Goal: Information Seeking & Learning: Learn about a topic

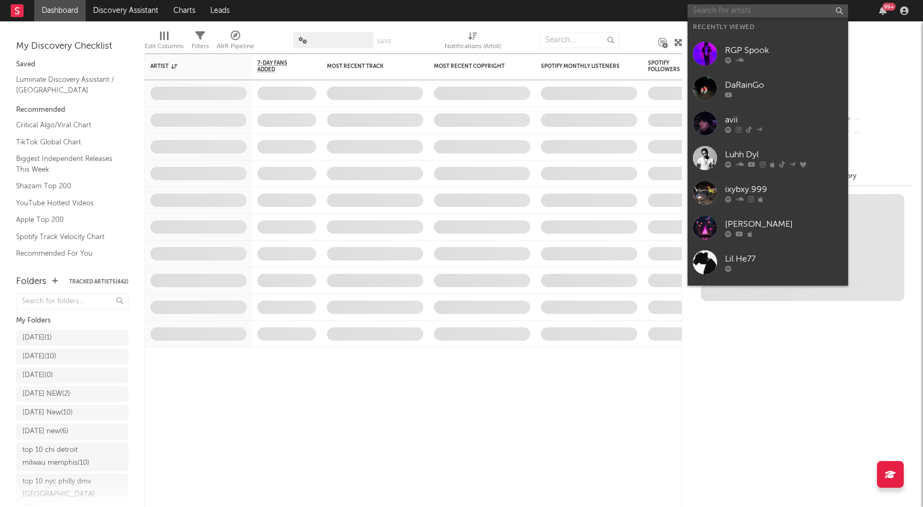
click at [718, 11] on input "text" at bounding box center [768, 10] width 161 height 13
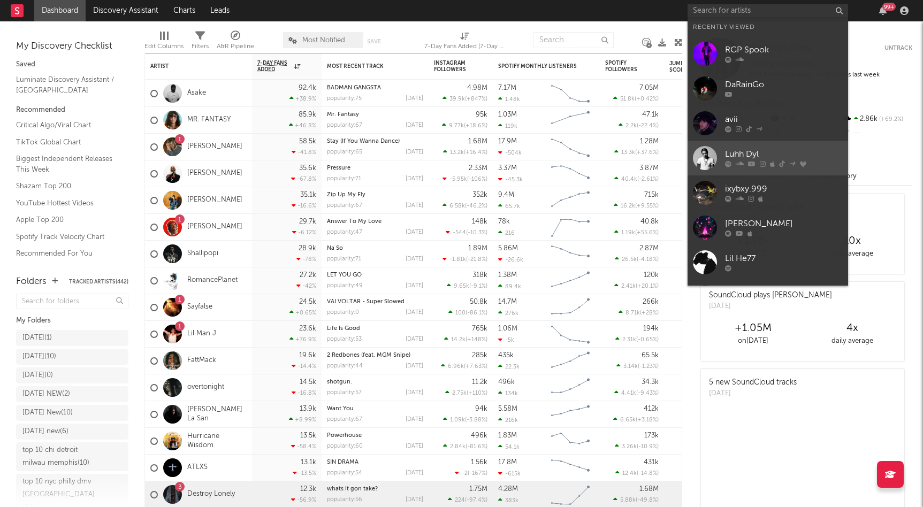
click at [757, 154] on div "Luhh Dyl" at bounding box center [784, 154] width 118 height 13
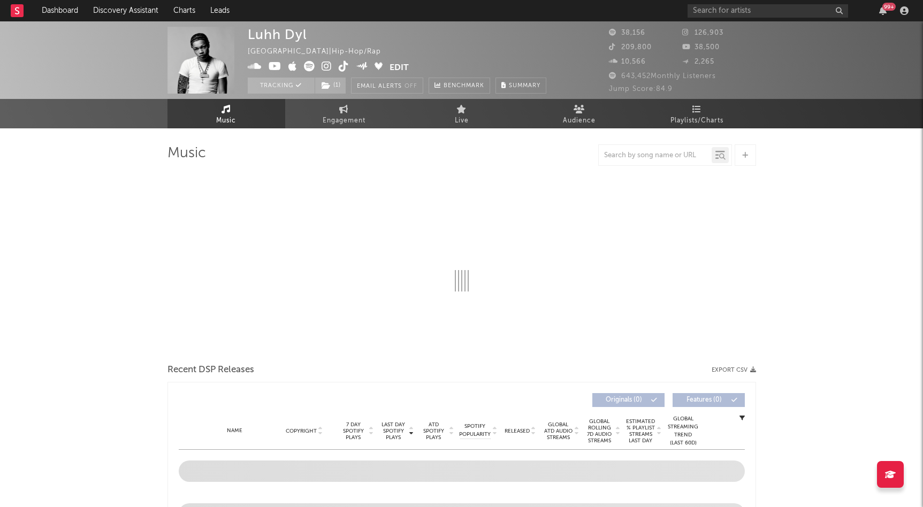
select select "6m"
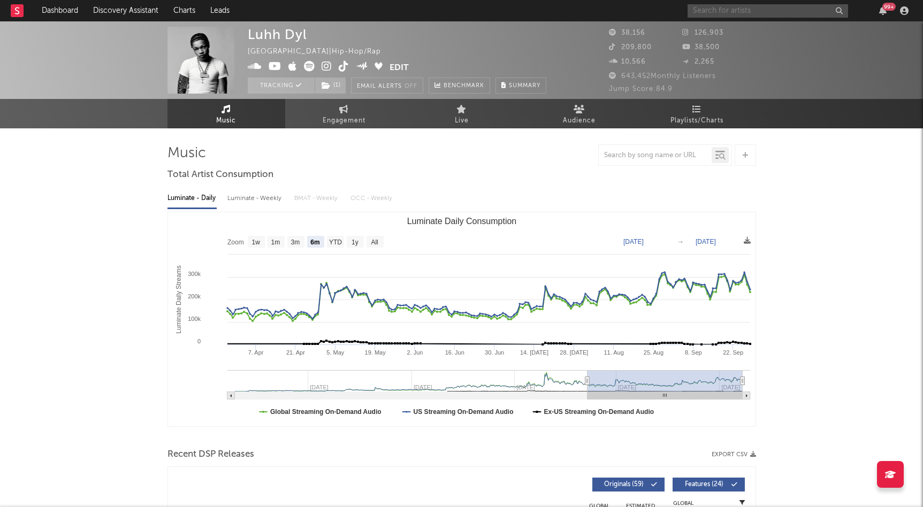
click at [739, 10] on input "text" at bounding box center [768, 10] width 161 height 13
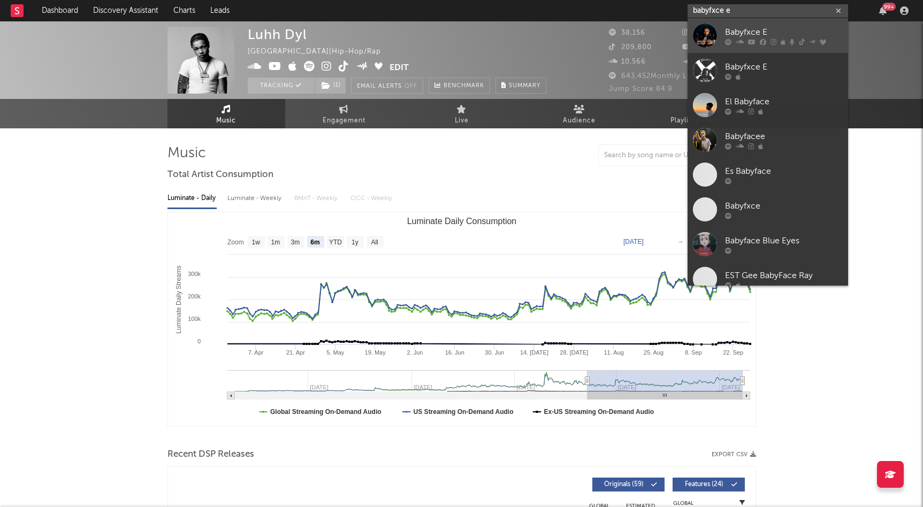
type input "babyfxce e"
click at [758, 36] on div "Babyfxce E" at bounding box center [784, 32] width 118 height 13
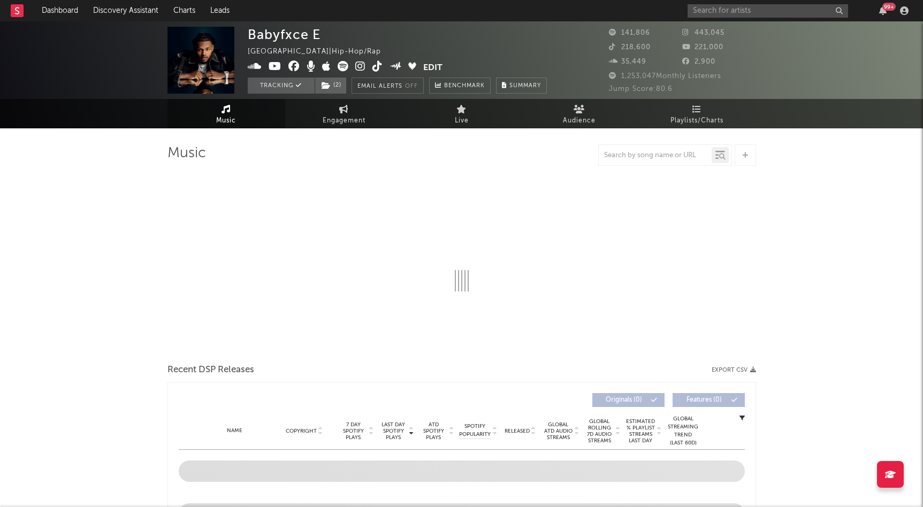
select select "6m"
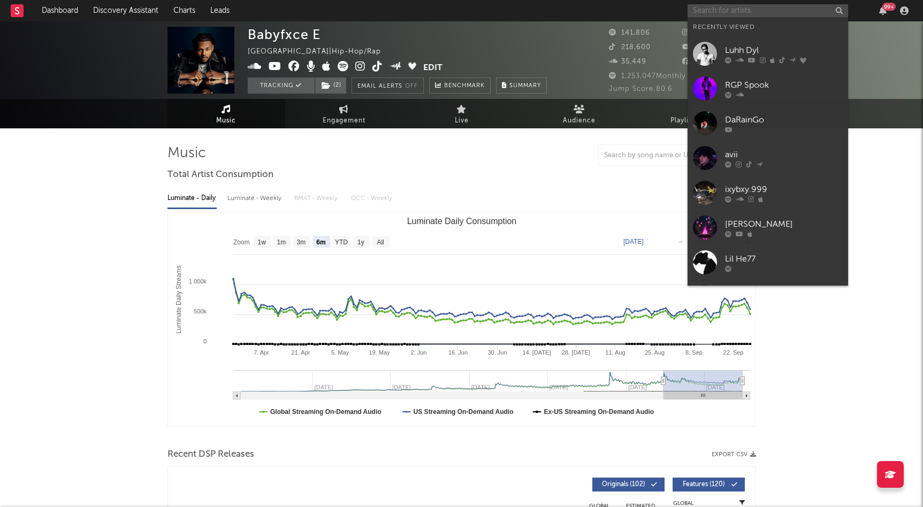
click at [735, 14] on input "text" at bounding box center [768, 10] width 161 height 13
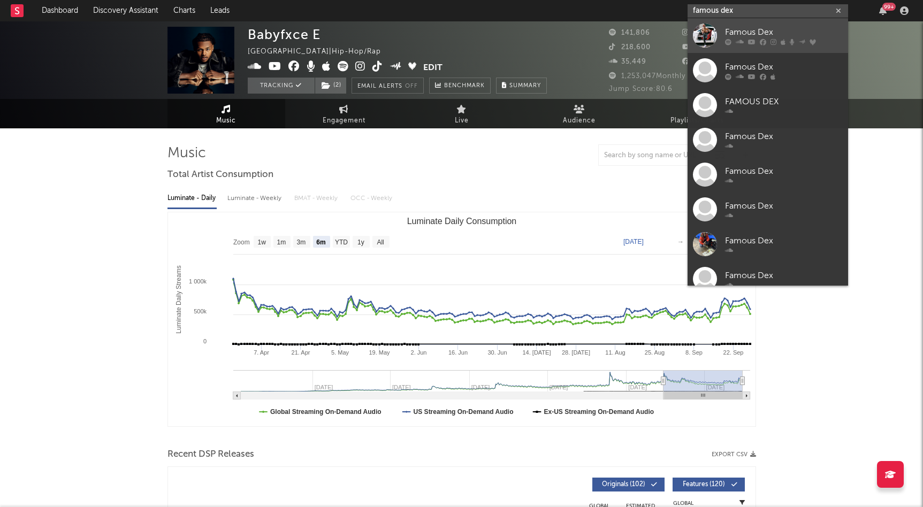
type input "famous dex"
click at [752, 31] on div "Famous Dex" at bounding box center [784, 32] width 118 height 13
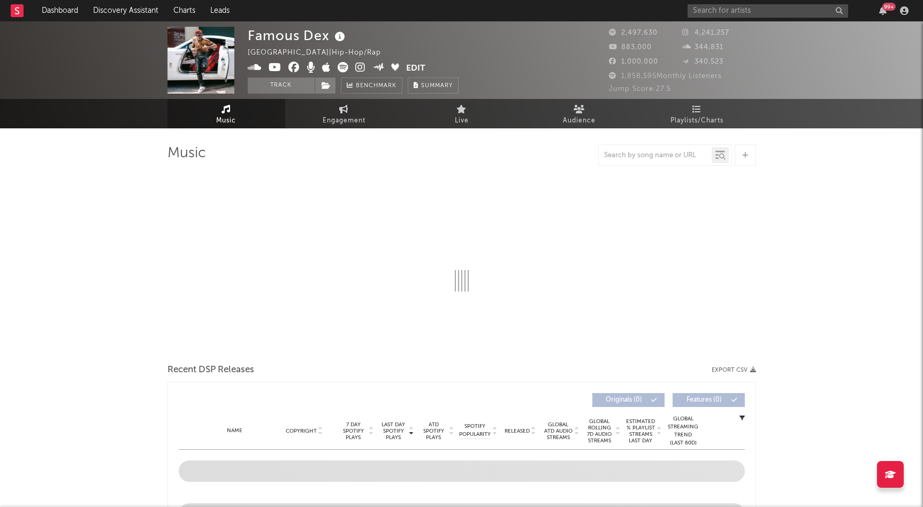
select select "6m"
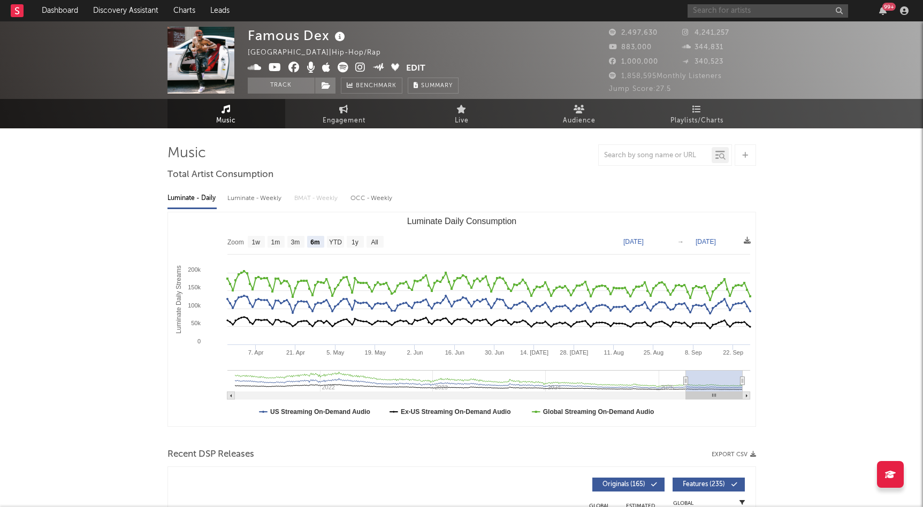
click at [707, 9] on input "text" at bounding box center [768, 10] width 161 height 13
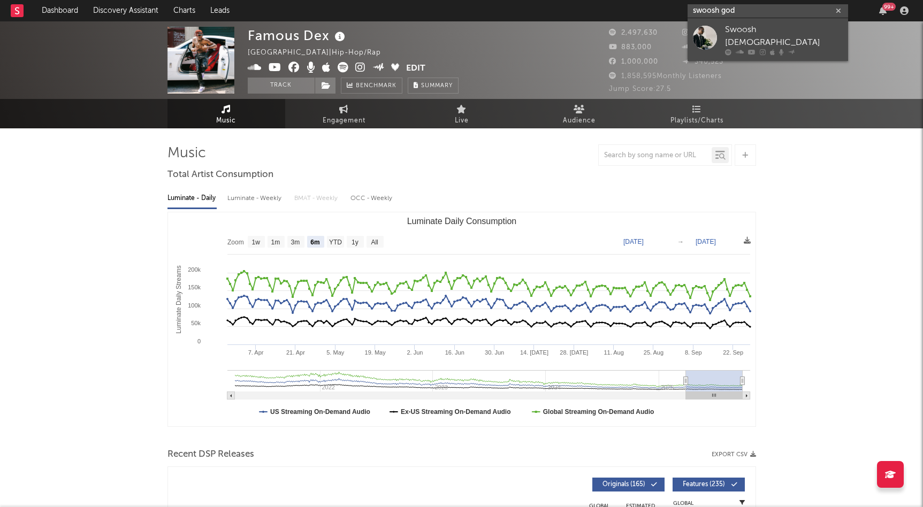
type input "swoosh god"
click at [746, 29] on div "Swoosh God" at bounding box center [784, 37] width 118 height 26
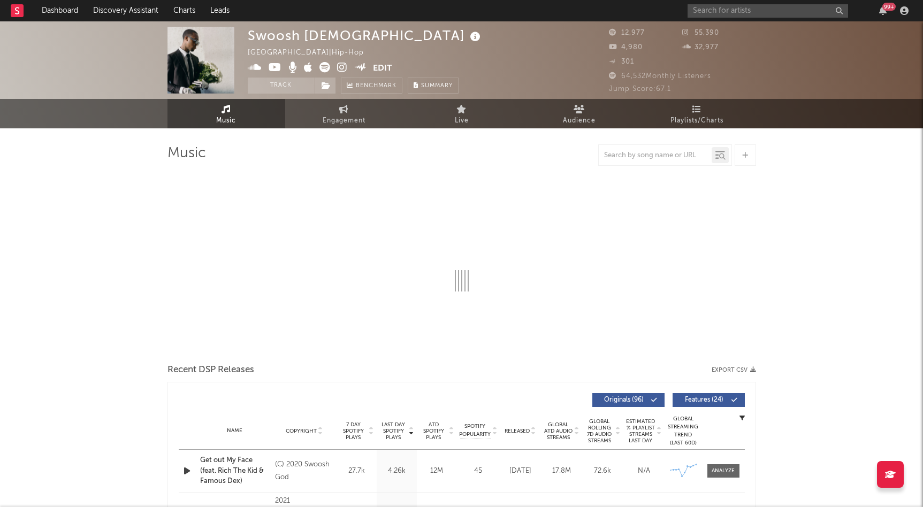
select select "6m"
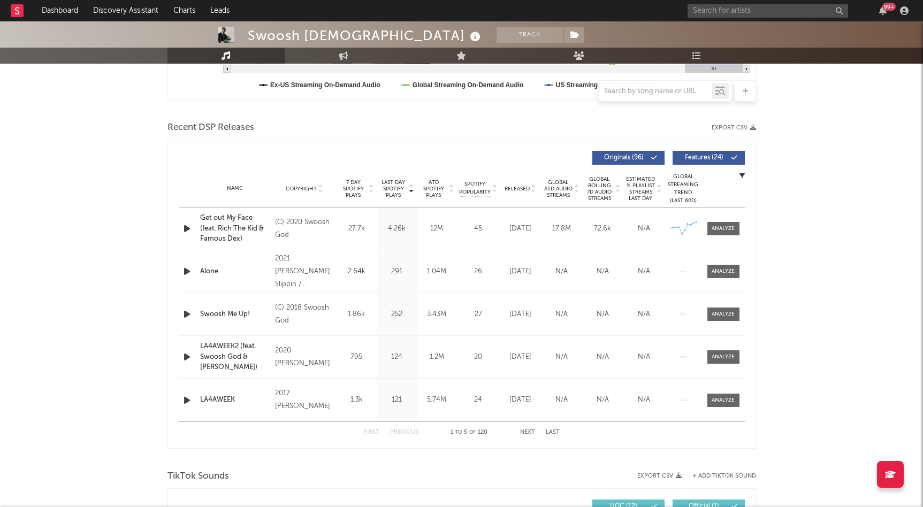
scroll to position [336, 0]
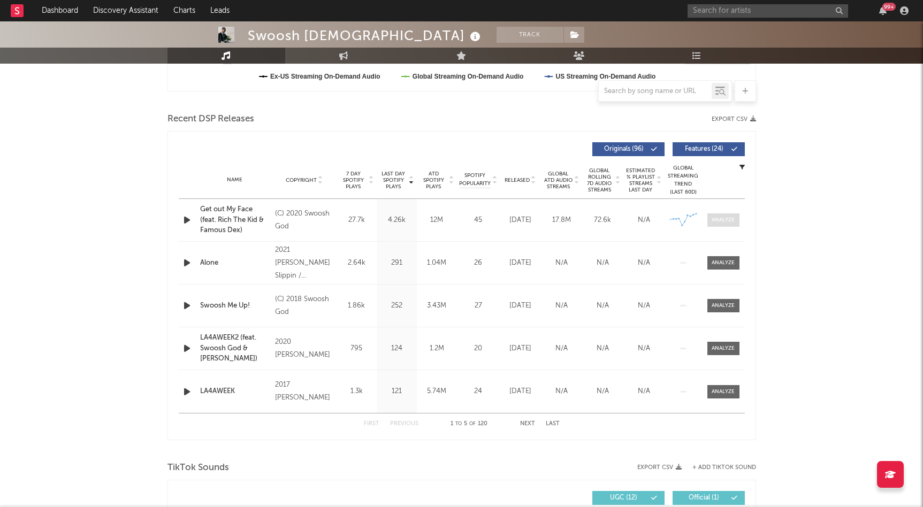
click at [715, 223] on div at bounding box center [723, 220] width 23 height 8
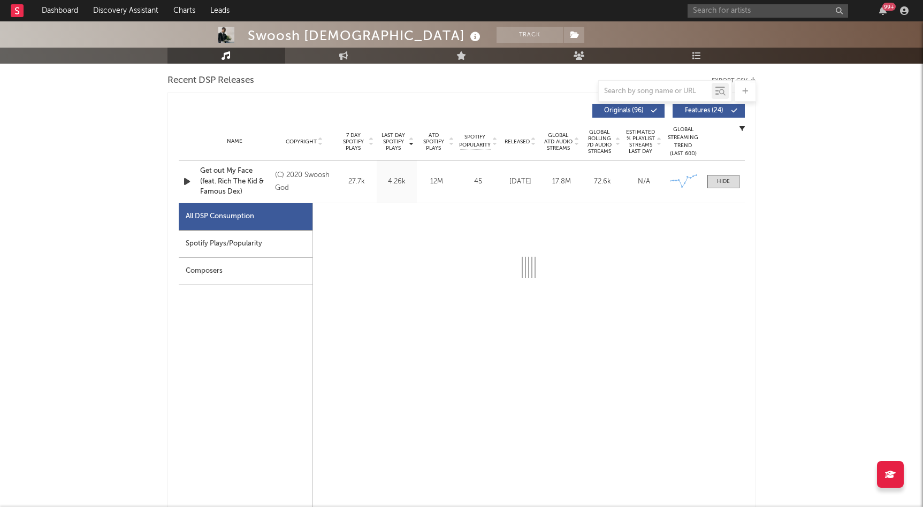
scroll to position [388, 0]
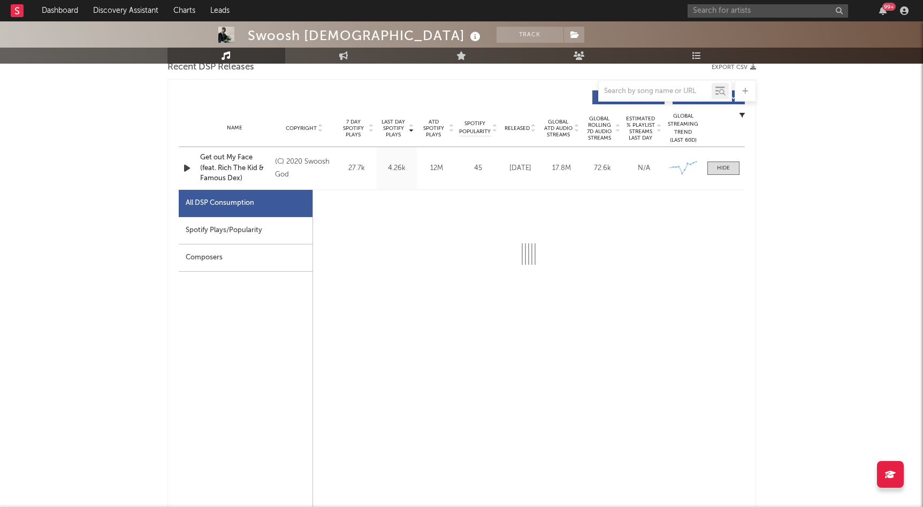
select select "6m"
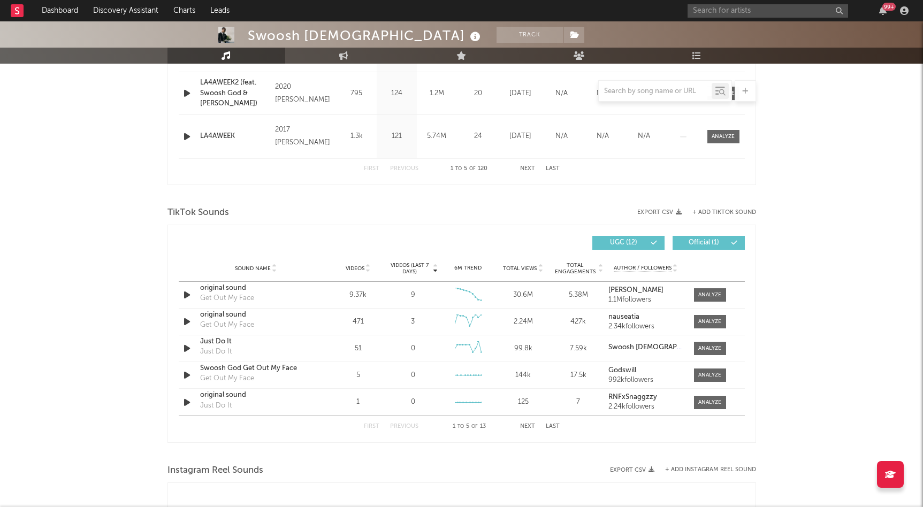
scroll to position [1100, 0]
